Goal: Book appointment/travel/reservation

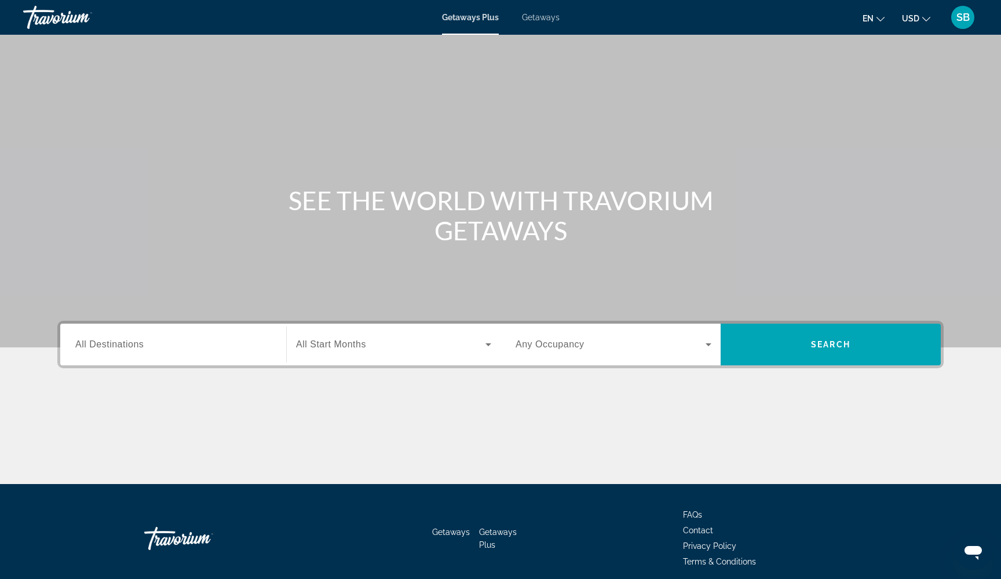
click at [544, 23] on div "Getaways Plus Getaways en English Español Français Italiano Português русский U…" at bounding box center [500, 17] width 1001 height 30
click at [529, 19] on span "Getaways" at bounding box center [541, 17] width 38 height 9
click at [165, 348] on input "Destination All Destinations" at bounding box center [173, 345] width 196 height 14
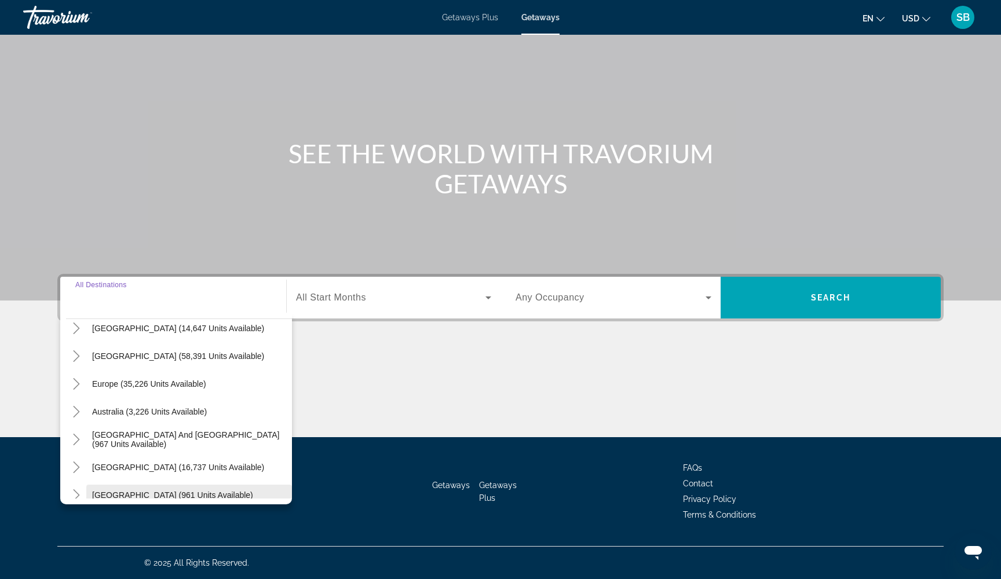
scroll to position [92, 0]
click at [76, 386] on icon "Toggle Europe (35,226 units available)" at bounding box center [77, 386] width 12 height 12
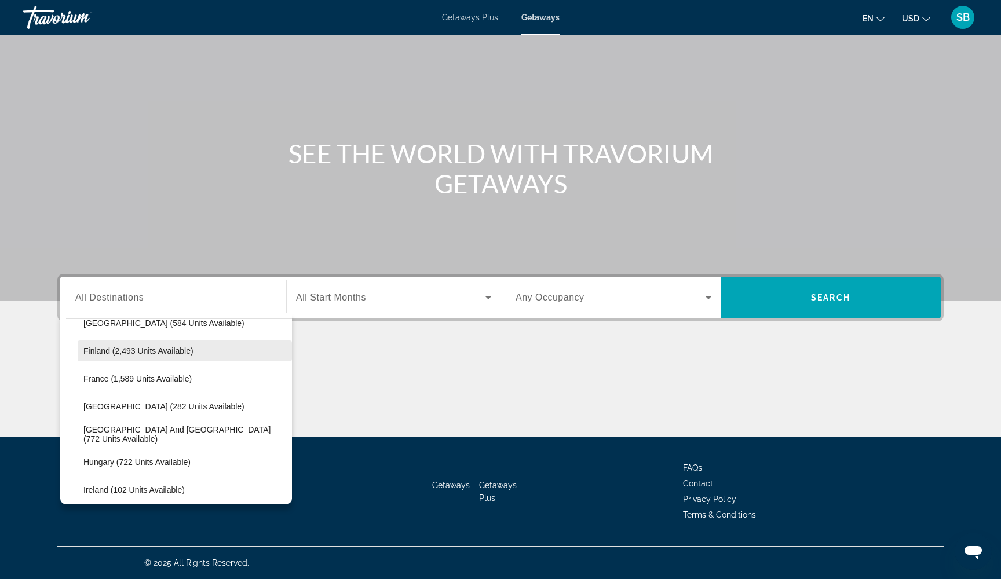
scroll to position [317, 0]
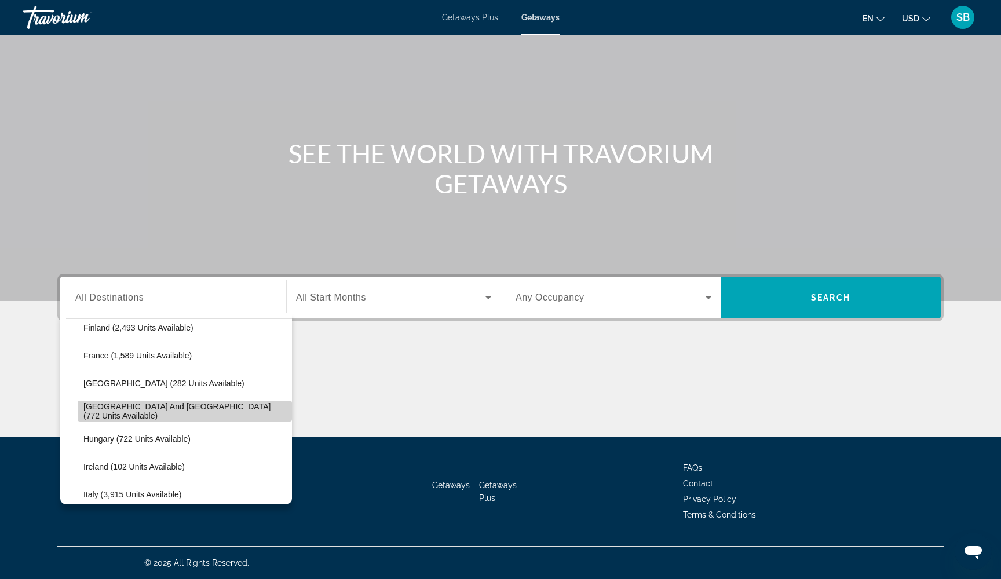
click at [130, 415] on span "[GEOGRAPHIC_DATA] and [GEOGRAPHIC_DATA] (772 units available)" at bounding box center [184, 411] width 203 height 19
type input "**********"
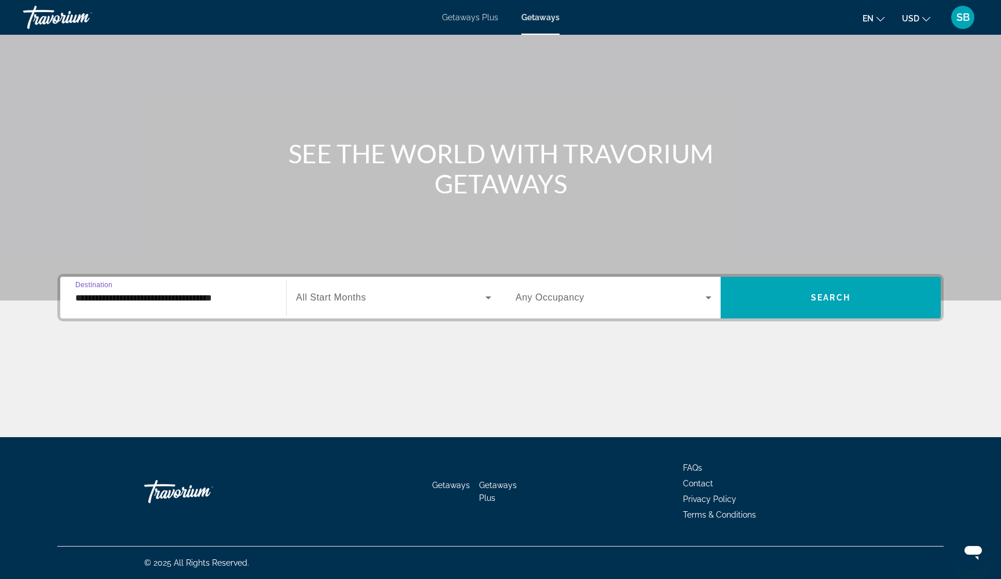
click at [445, 302] on span "Search widget" at bounding box center [390, 298] width 189 height 14
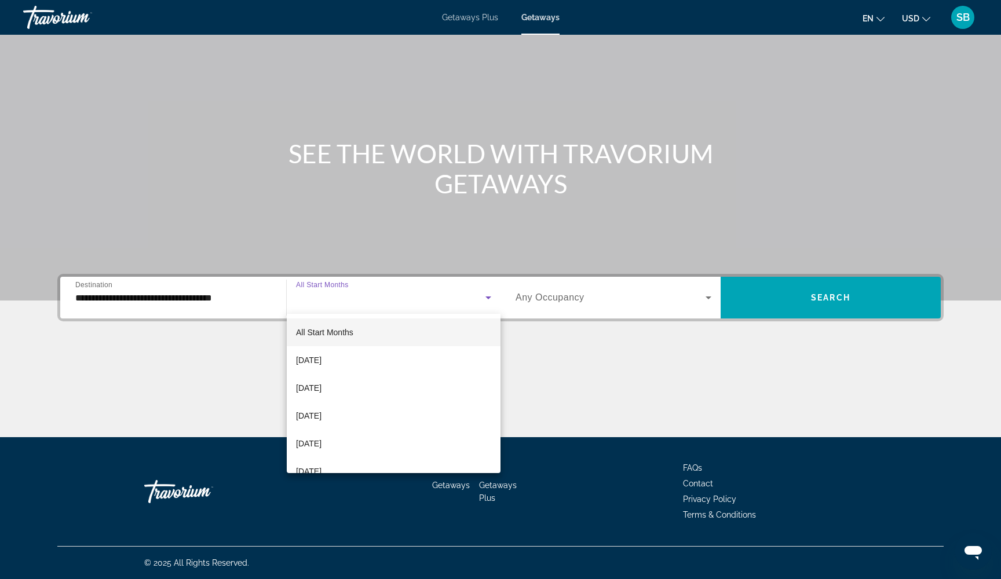
click at [422, 339] on mat-option "All Start Months" at bounding box center [394, 333] width 214 height 28
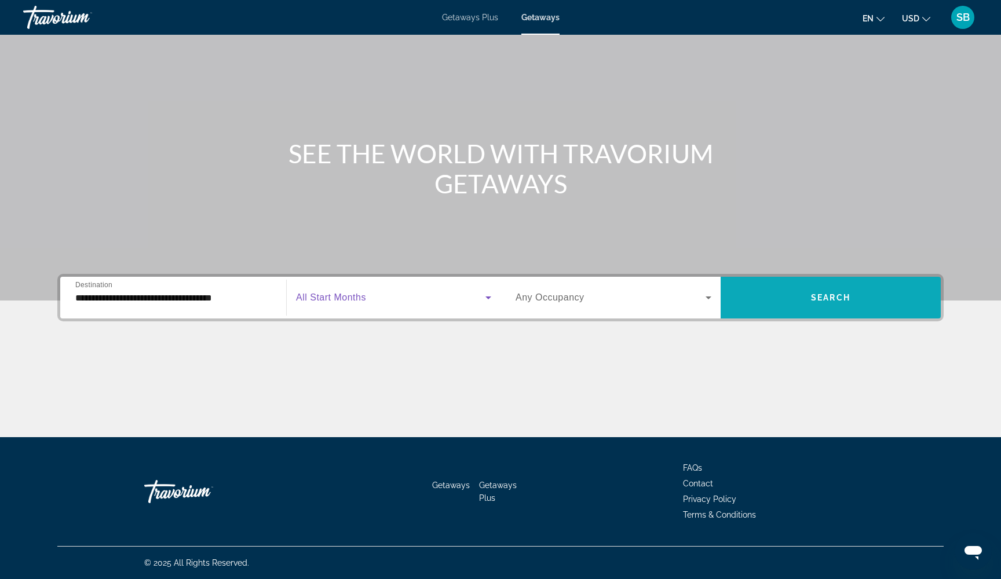
click at [779, 301] on span "Search widget" at bounding box center [831, 298] width 220 height 28
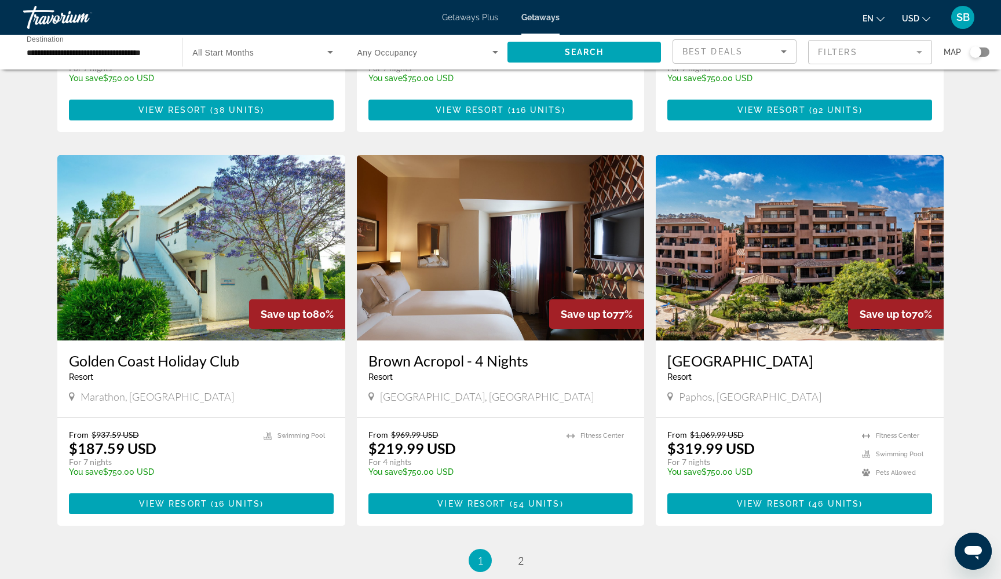
scroll to position [1140, 0]
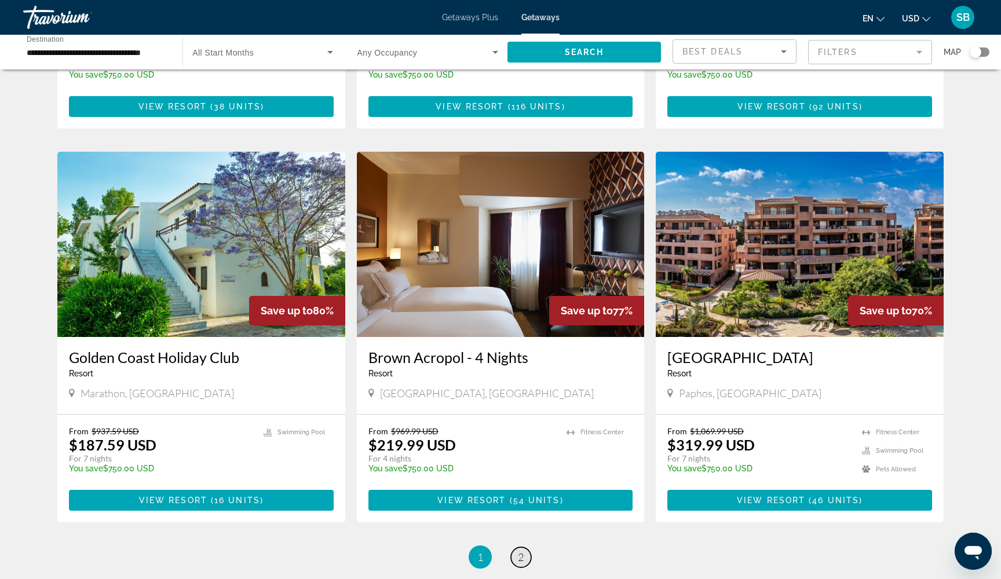
click at [520, 557] on span "2" at bounding box center [521, 557] width 6 height 13
